Goal: Information Seeking & Learning: Learn about a topic

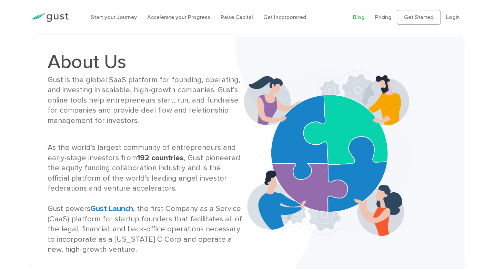
click at [362, 18] on link "Blog" at bounding box center [359, 17] width 12 height 7
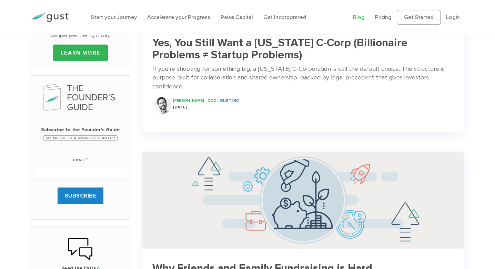
scroll to position [132, 0]
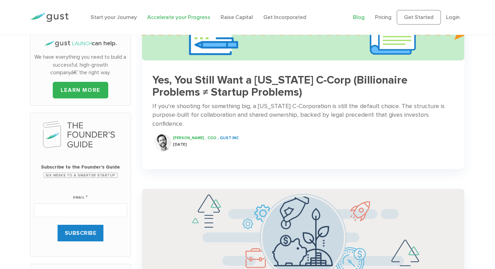
click at [186, 19] on link "Accelerate your Progress" at bounding box center [178, 17] width 63 height 7
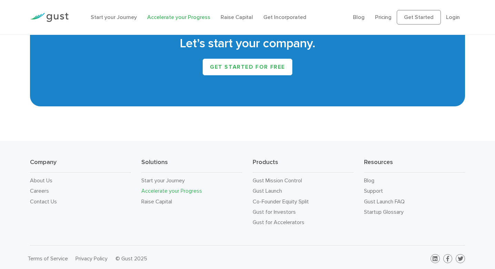
scroll to position [1206, 0]
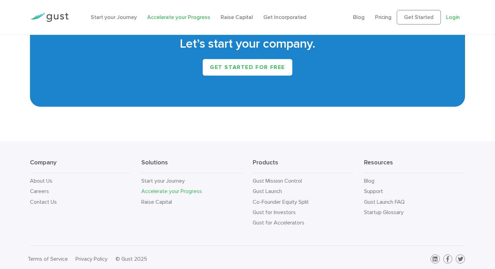
click at [456, 18] on link "Login" at bounding box center [453, 17] width 14 height 7
click at [231, 72] on link "Get started for free" at bounding box center [248, 67] width 90 height 17
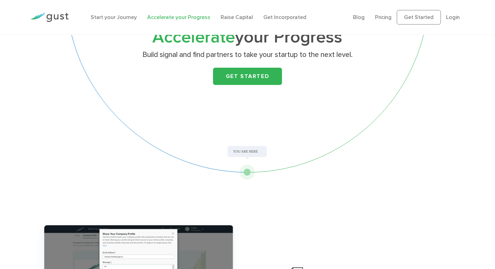
scroll to position [0, 0]
